Goal: Task Accomplishment & Management: Manage account settings

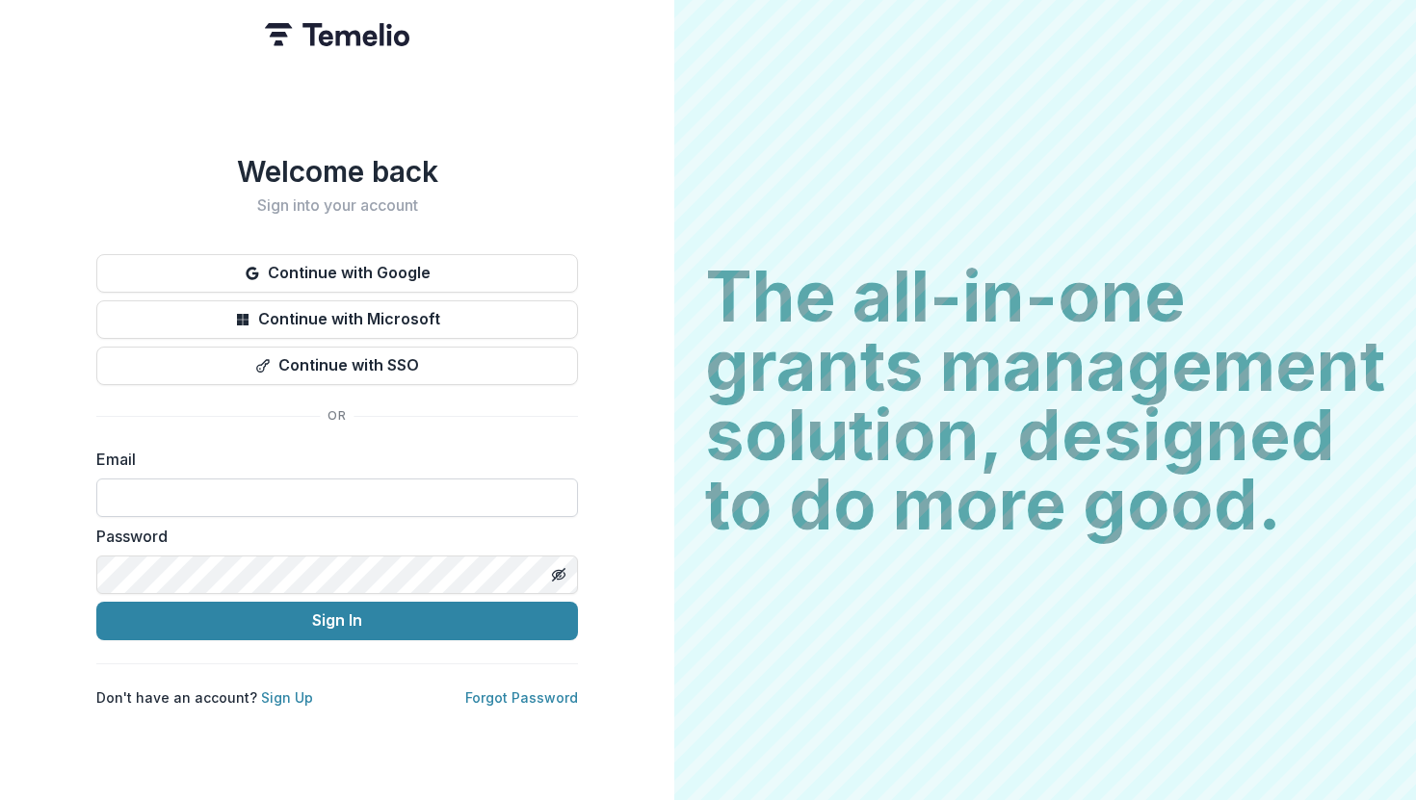
click at [367, 500] on input at bounding box center [337, 498] width 482 height 39
type input "**********"
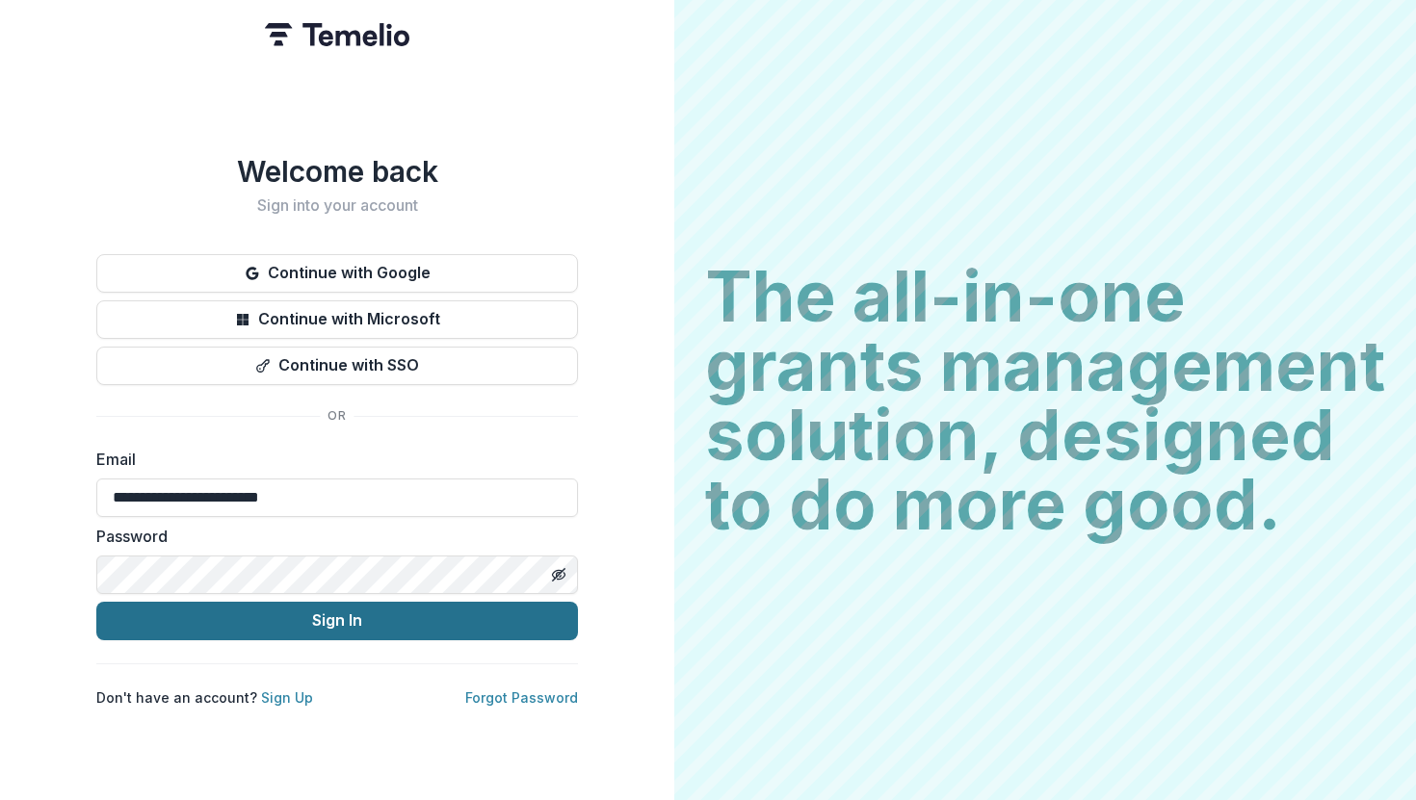
click at [308, 614] on button "Sign In" at bounding box center [337, 621] width 482 height 39
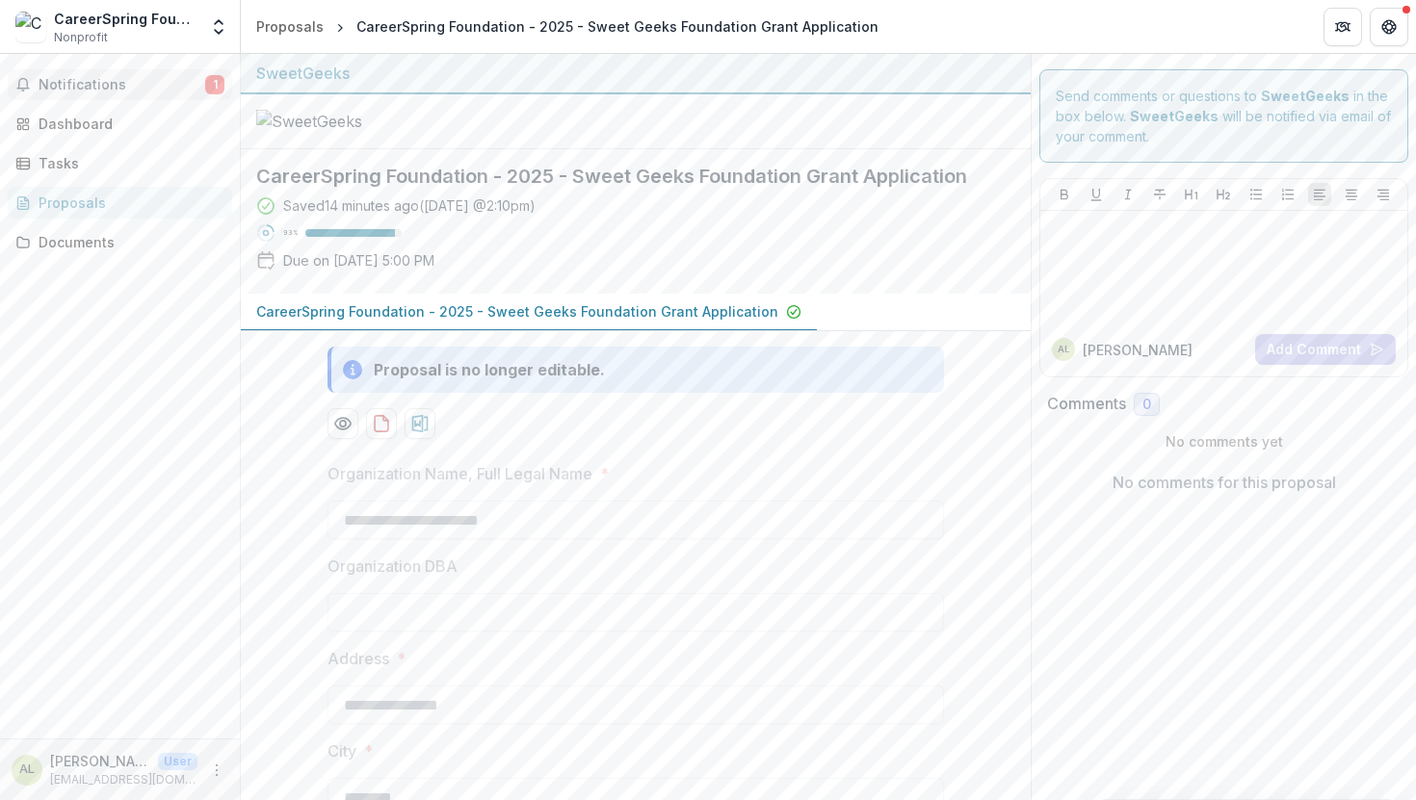
click at [94, 77] on span "Notifications" at bounding box center [122, 85] width 167 height 16
